Goal: Information Seeking & Learning: Learn about a topic

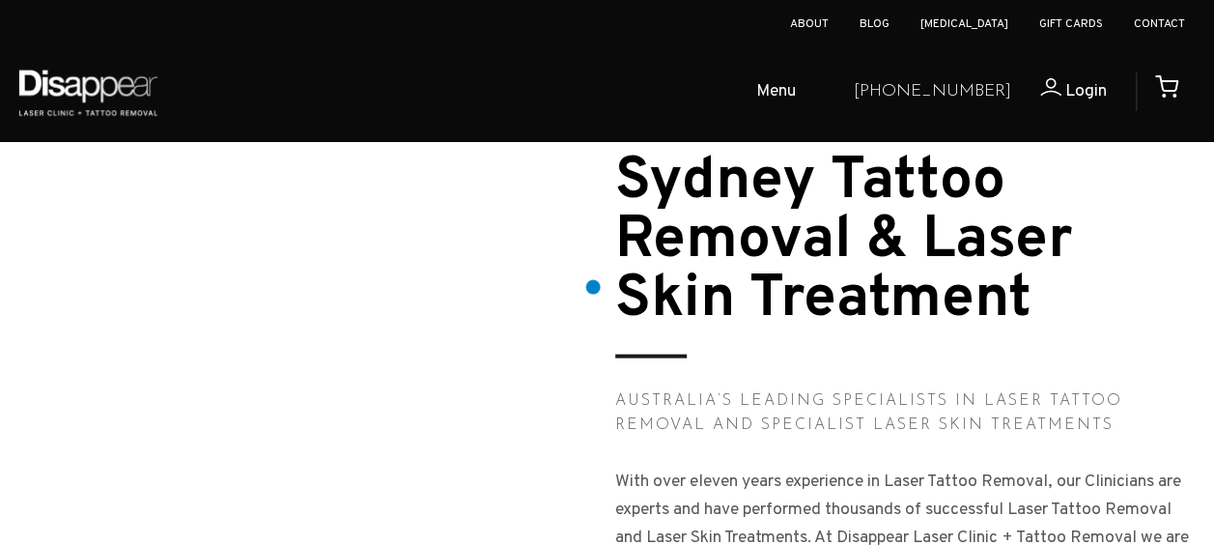
scroll to position [1932, 0]
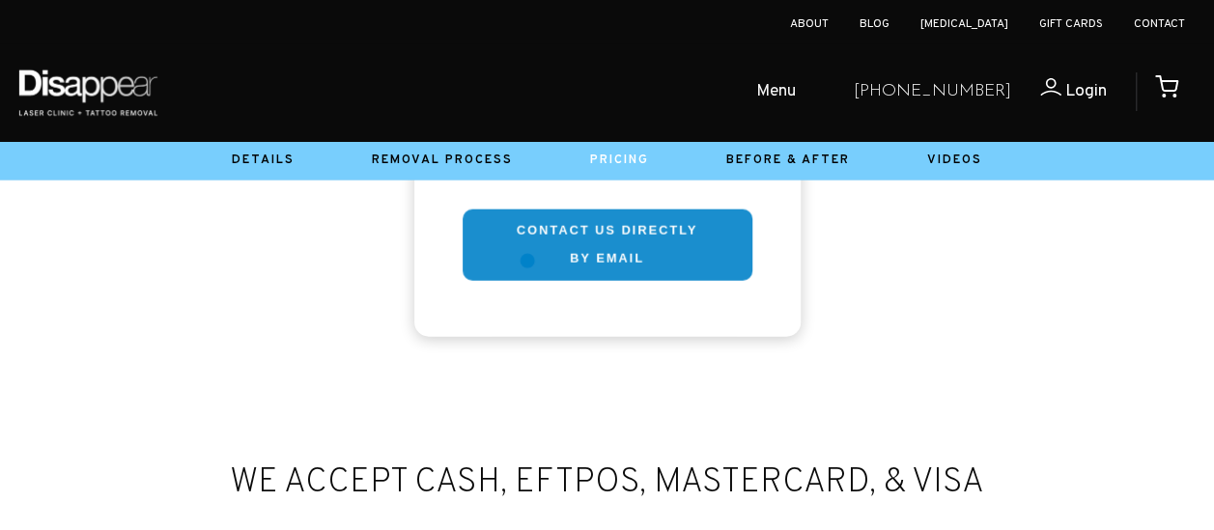
scroll to position [5698, 0]
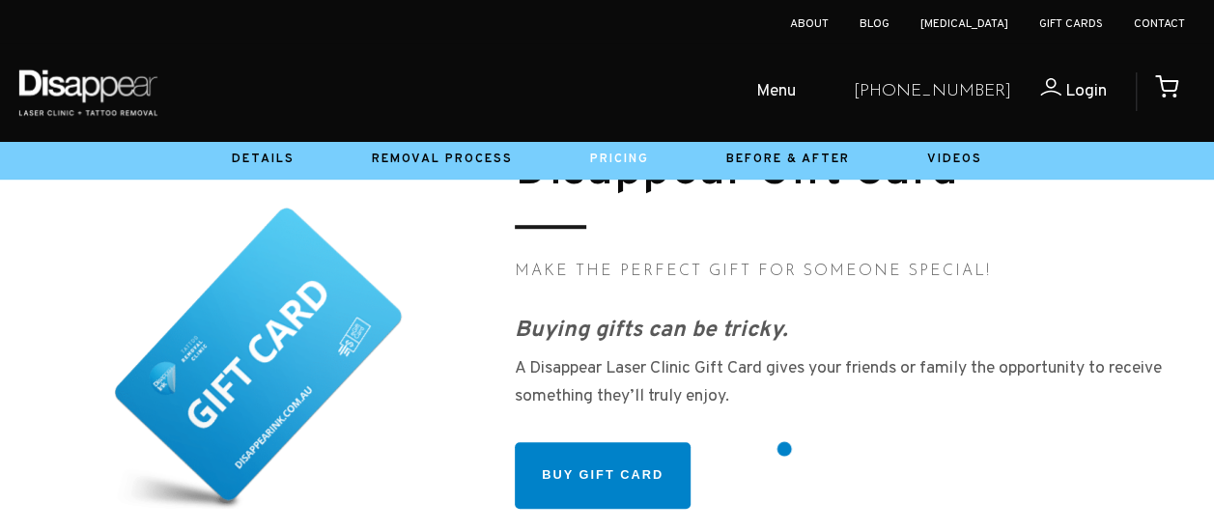
scroll to position [7823, 0]
